Goal: Check status: Check status

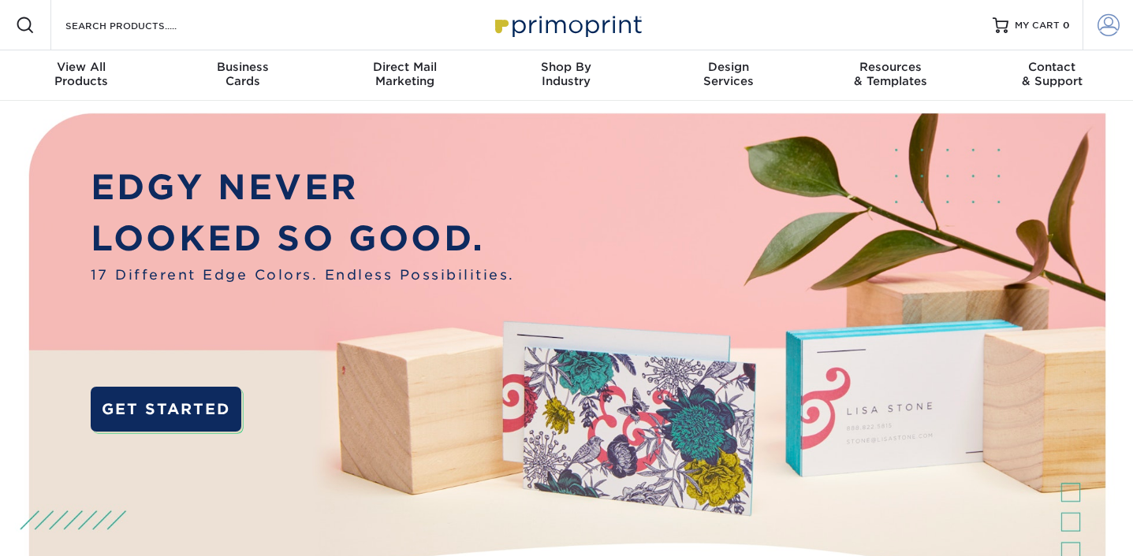
click at [1114, 25] on span at bounding box center [1108, 25] width 22 height 22
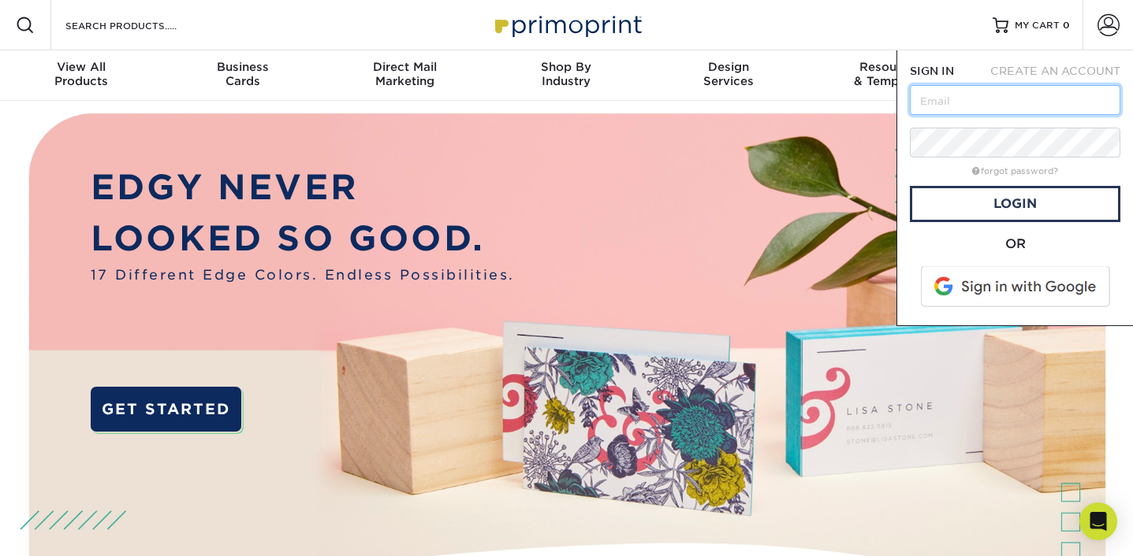
click at [957, 108] on input "text" at bounding box center [1015, 100] width 210 height 30
type input "[EMAIL_ADDRESS][DOMAIN_NAME]"
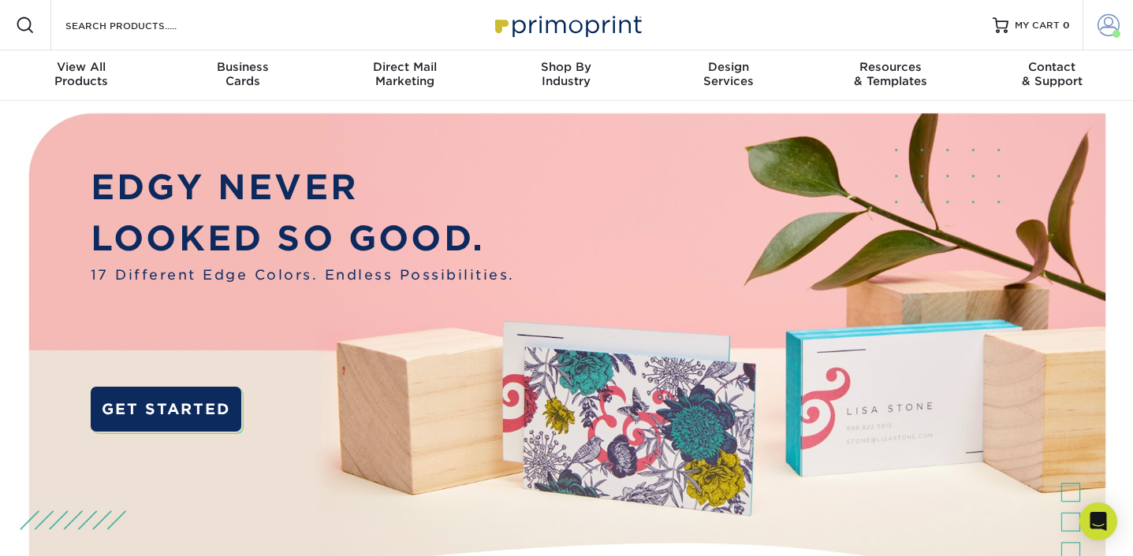
click at [1112, 31] on span at bounding box center [1116, 34] width 8 height 8
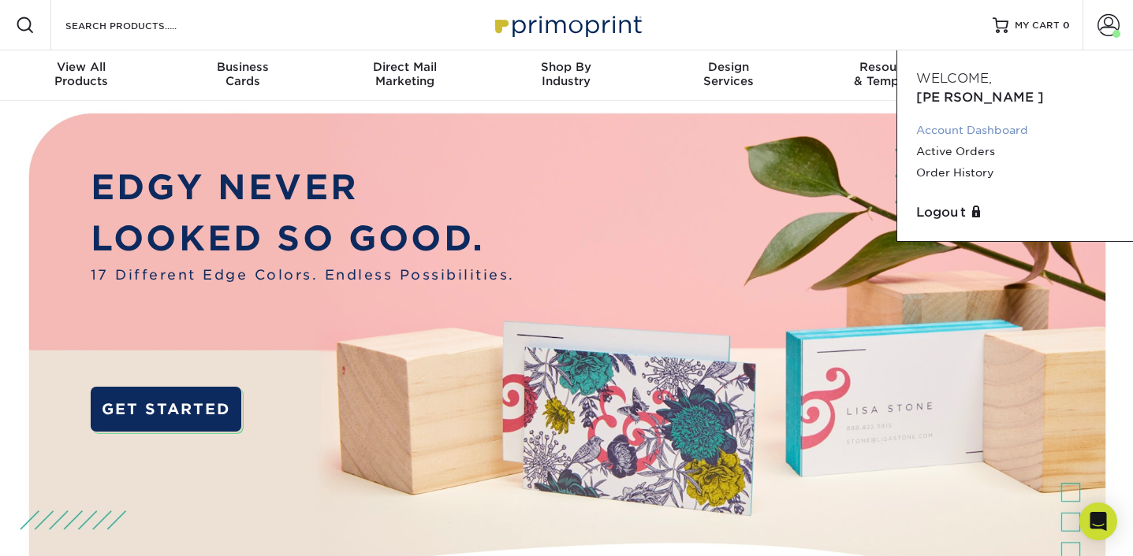
click at [966, 120] on link "Account Dashboard" at bounding box center [1015, 130] width 198 height 21
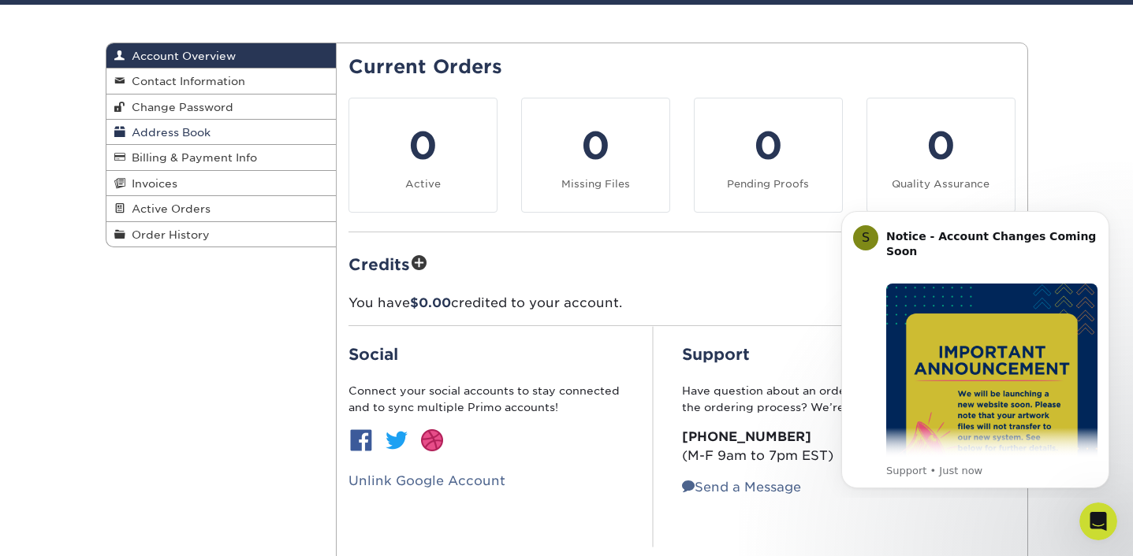
scroll to position [123, 0]
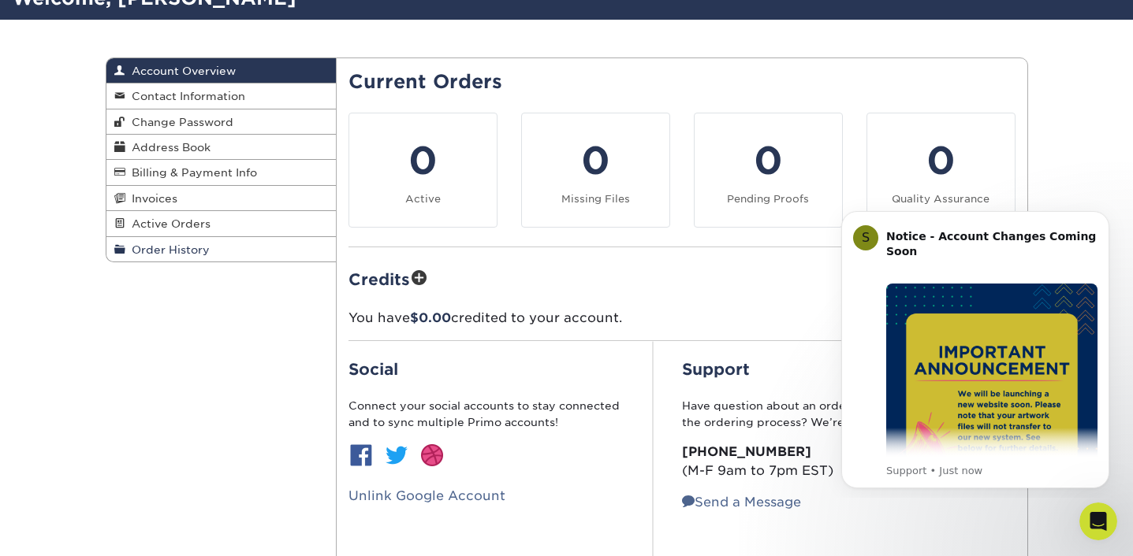
click at [246, 249] on link "Order History" at bounding box center [221, 249] width 230 height 24
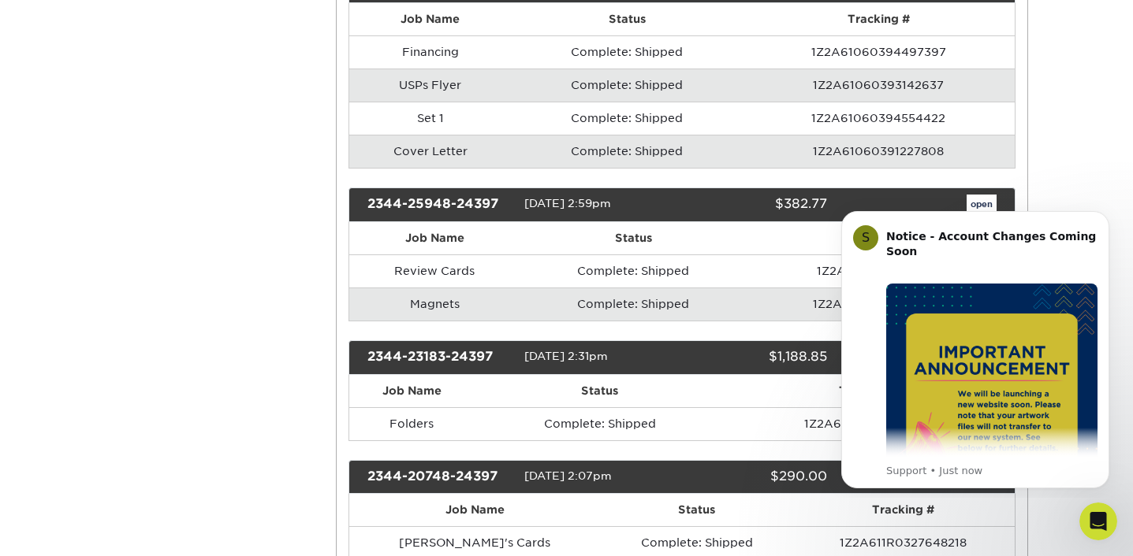
scroll to position [454, 0]
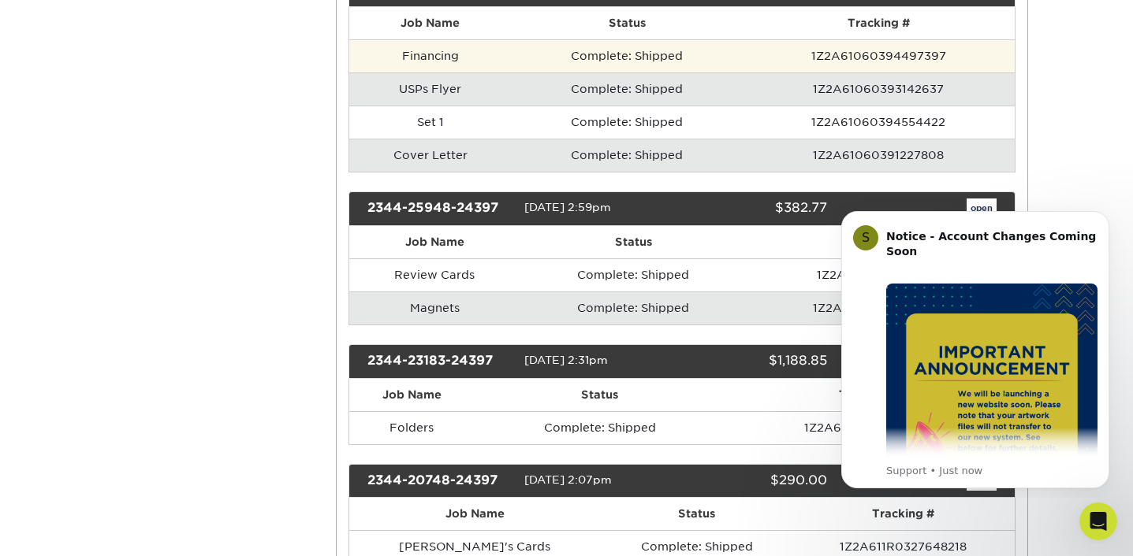
click at [422, 57] on td "Financing" at bounding box center [430, 55] width 162 height 33
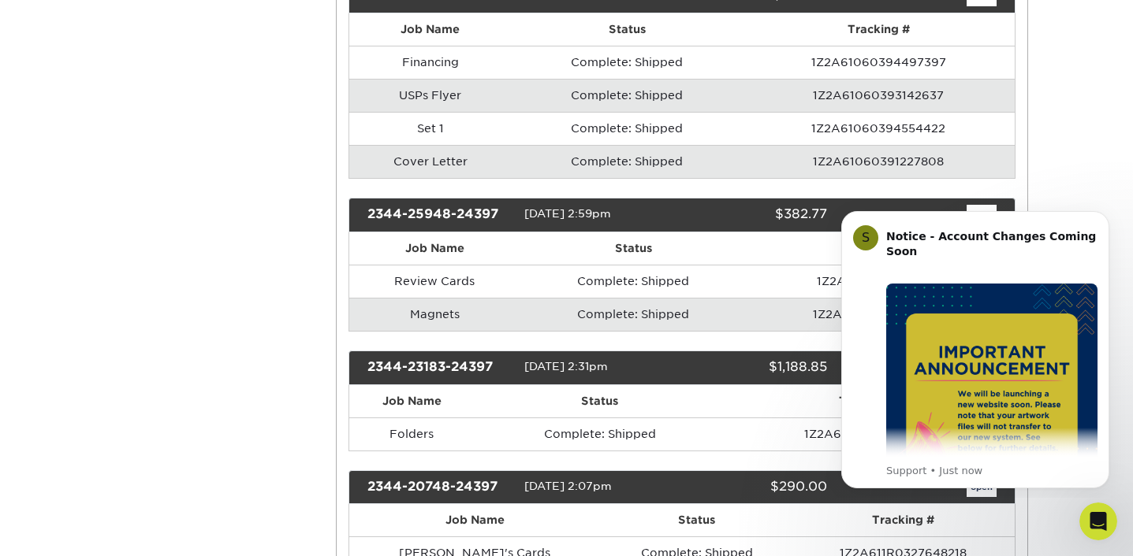
scroll to position [432, 0]
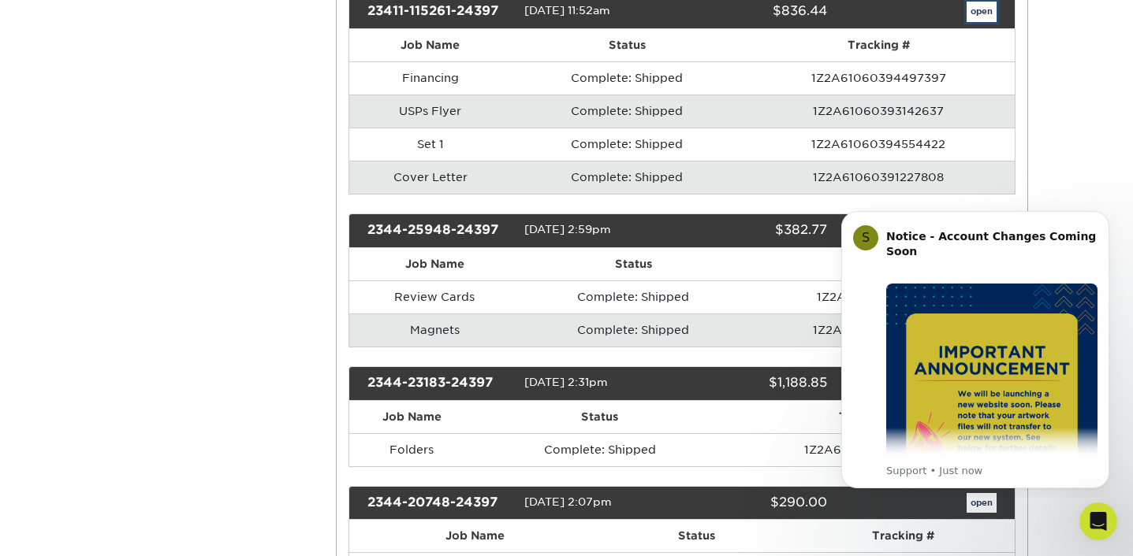
click at [977, 10] on link "open" at bounding box center [981, 12] width 30 height 20
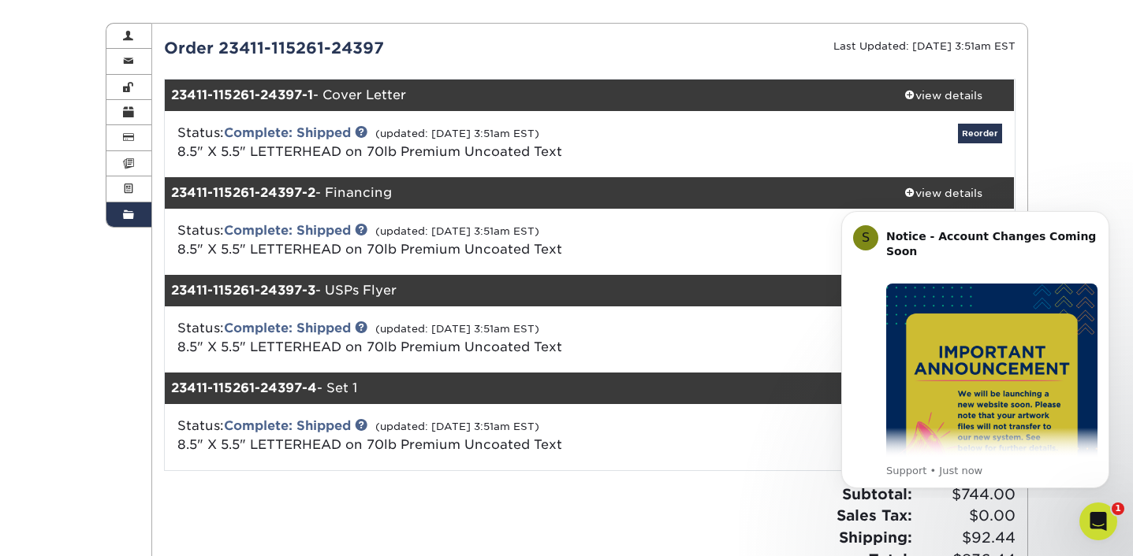
scroll to position [159, 0]
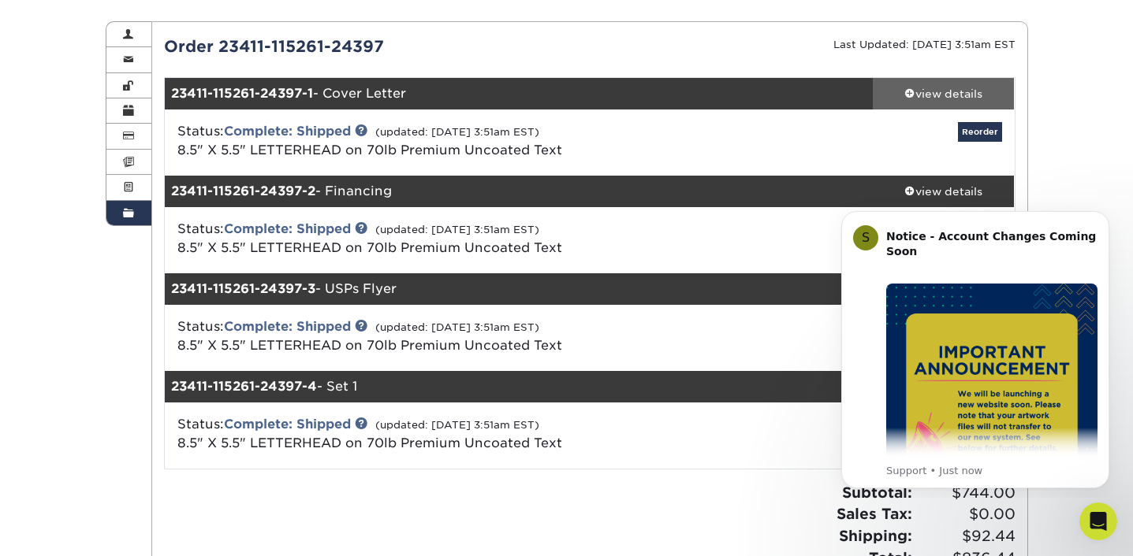
click at [942, 94] on div "view details" at bounding box center [944, 94] width 142 height 16
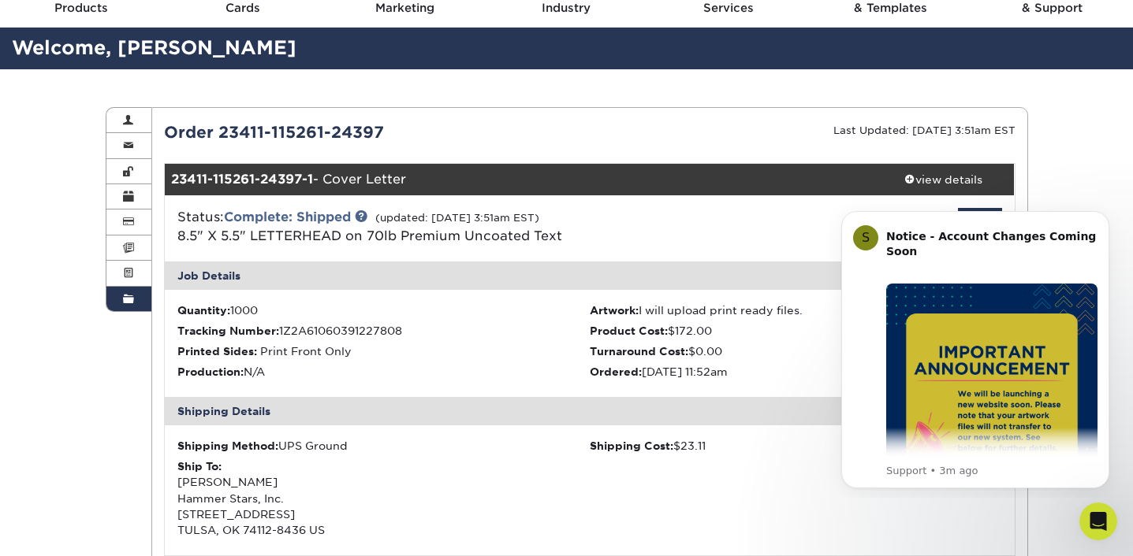
scroll to position [0, 0]
